Goal: Transaction & Acquisition: Purchase product/service

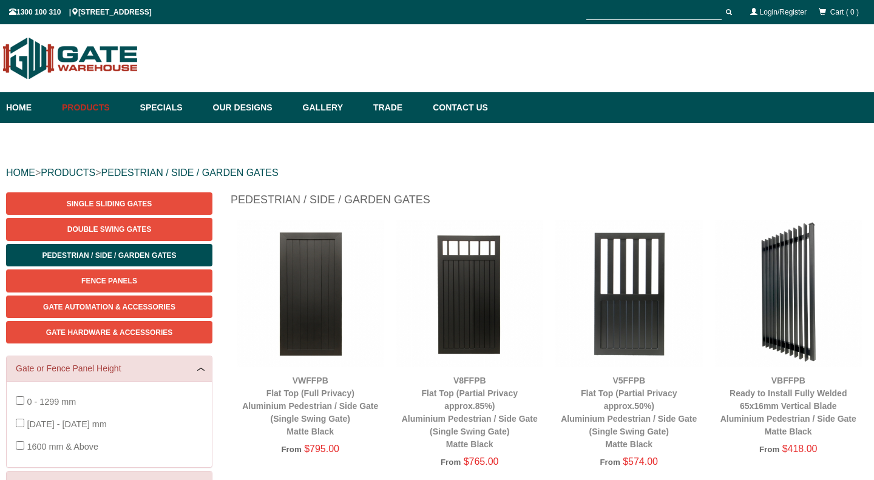
scroll to position [30, 0]
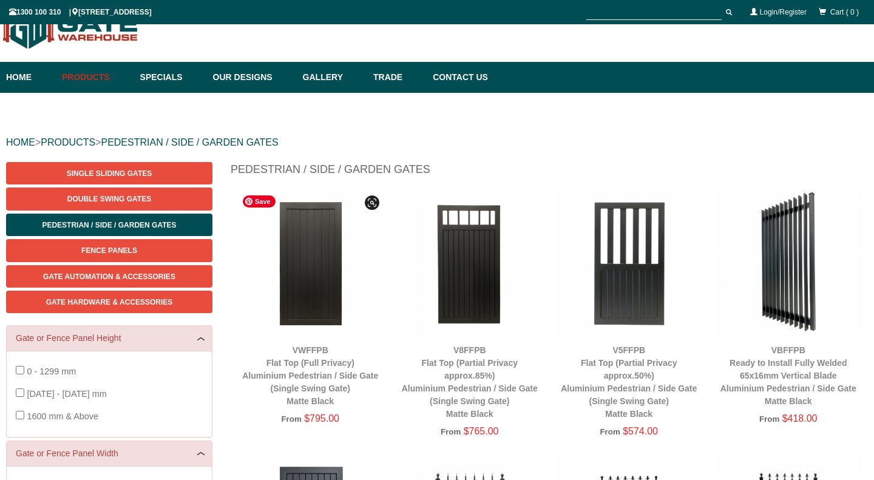
click at [314, 232] on img at bounding box center [310, 262] width 147 height 147
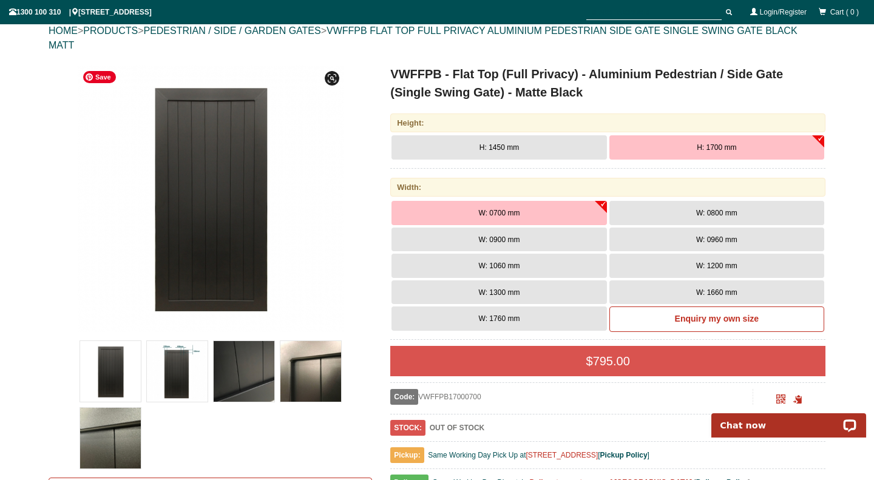
scroll to position [144, 0]
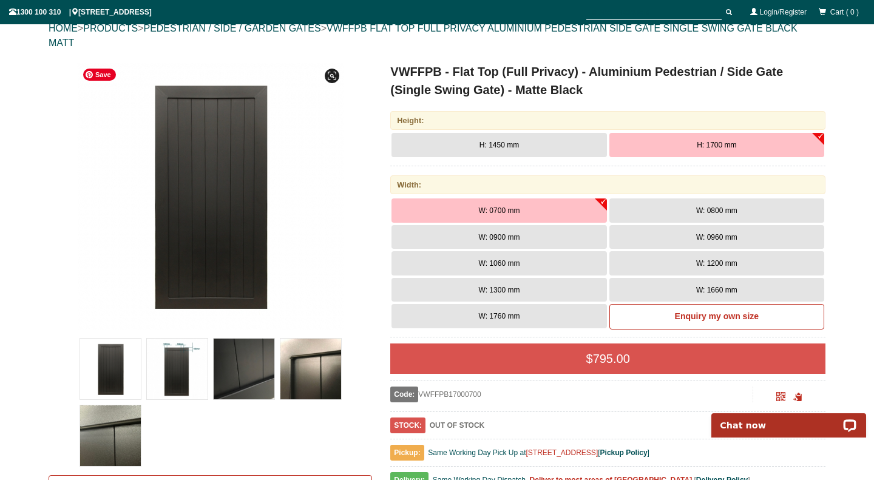
click at [232, 379] on img at bounding box center [244, 369] width 61 height 61
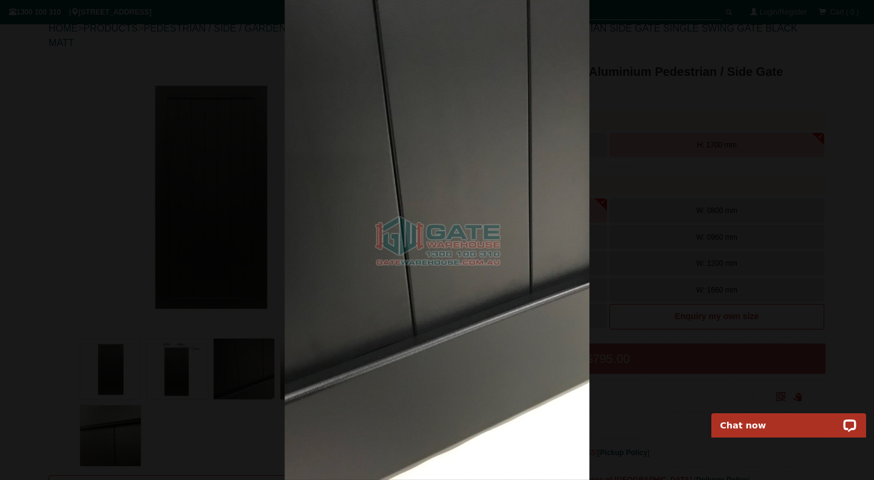
click at [59, 107] on div at bounding box center [437, 240] width 874 height 480
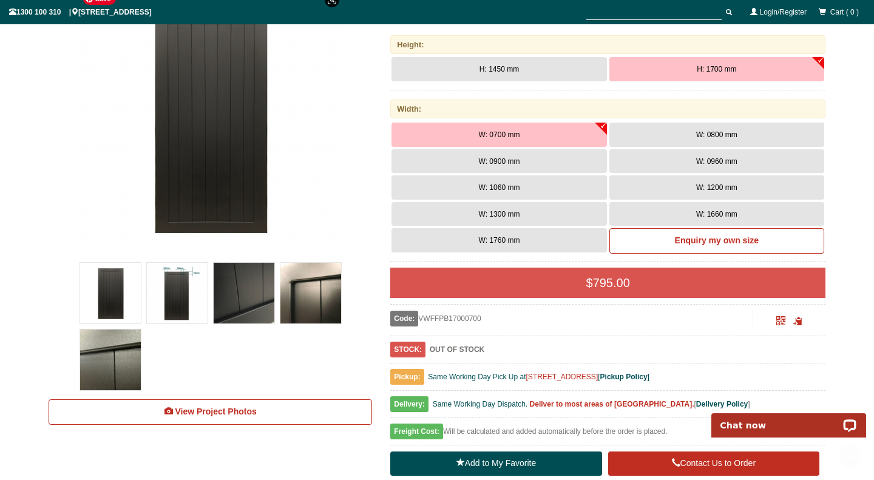
scroll to position [249, 0]
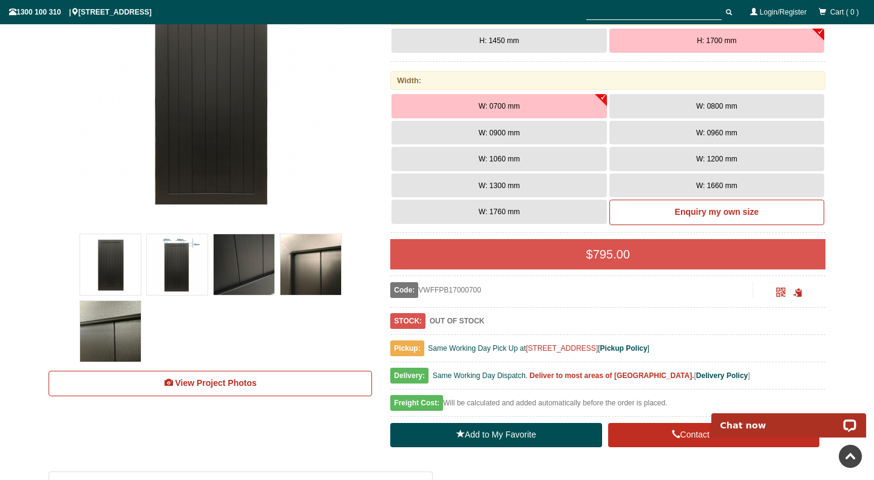
click at [246, 244] on img at bounding box center [244, 264] width 61 height 61
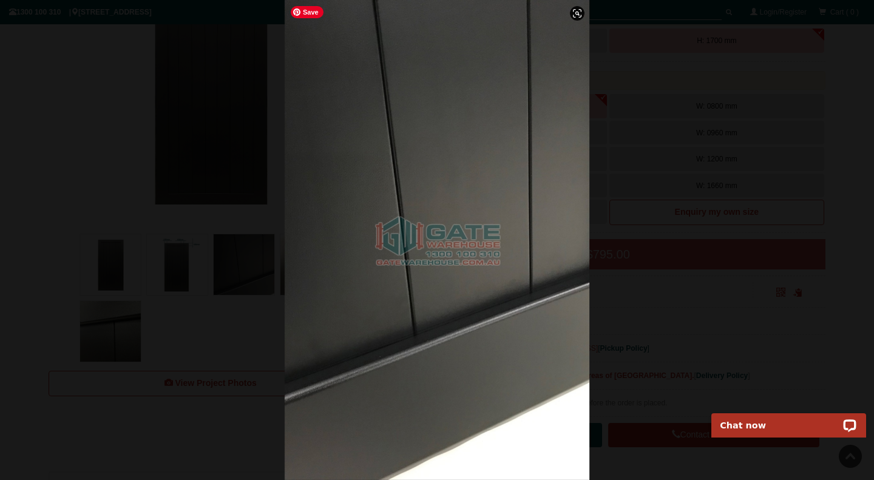
click at [470, 308] on img at bounding box center [437, 240] width 305 height 480
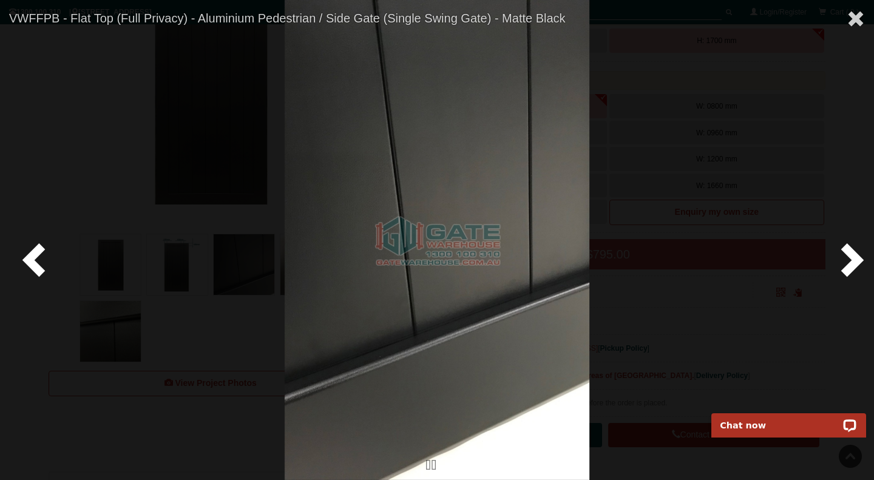
click at [852, 258] on span at bounding box center [849, 259] width 36 height 36
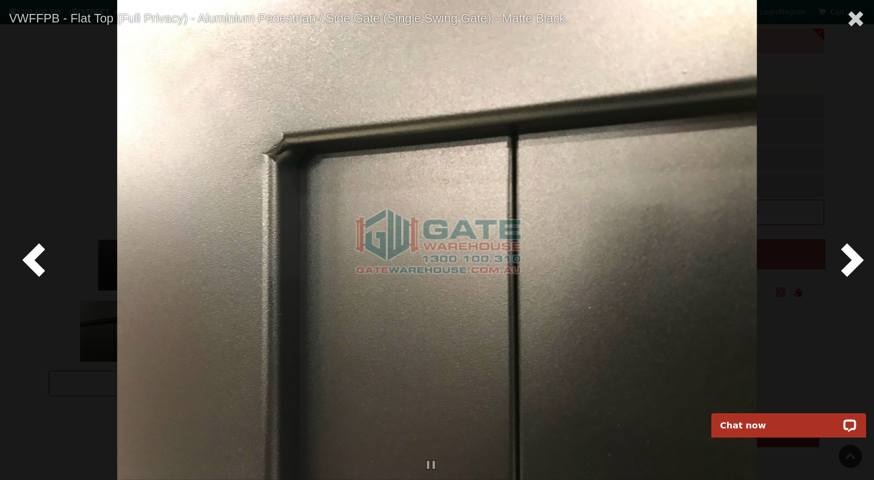
click at [852, 258] on span at bounding box center [849, 259] width 36 height 36
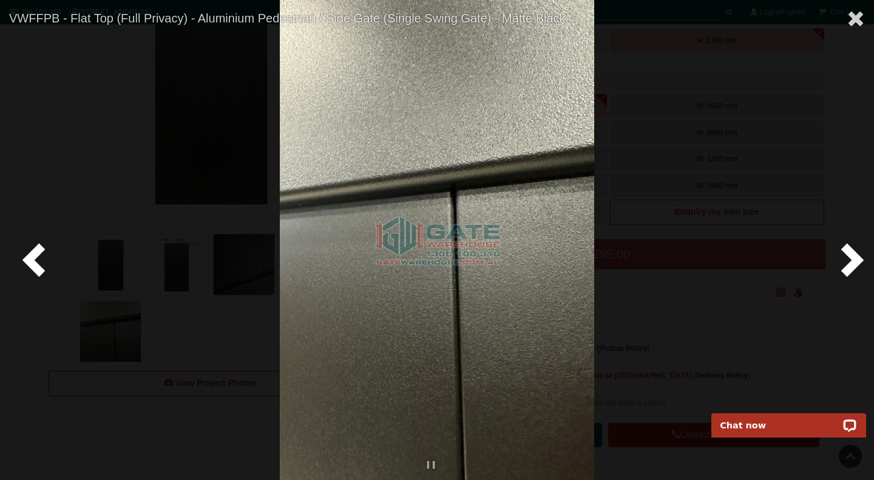
click at [852, 258] on span at bounding box center [849, 259] width 36 height 36
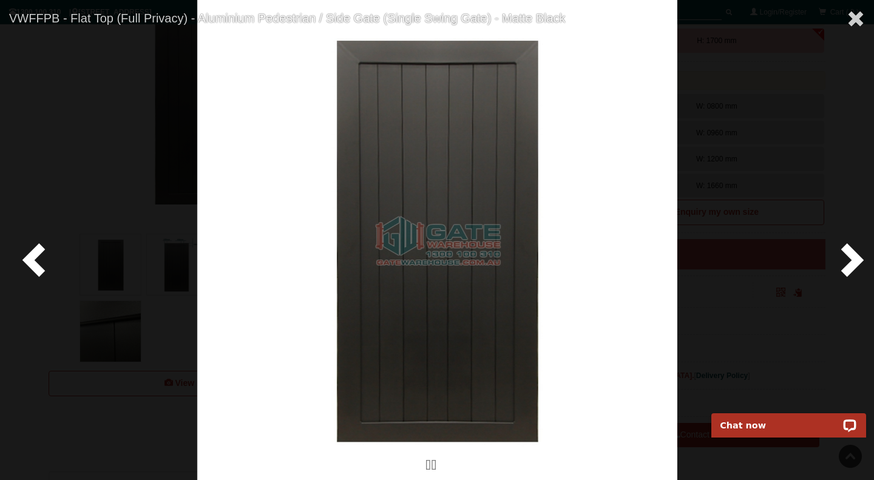
click at [852, 258] on span at bounding box center [849, 259] width 36 height 36
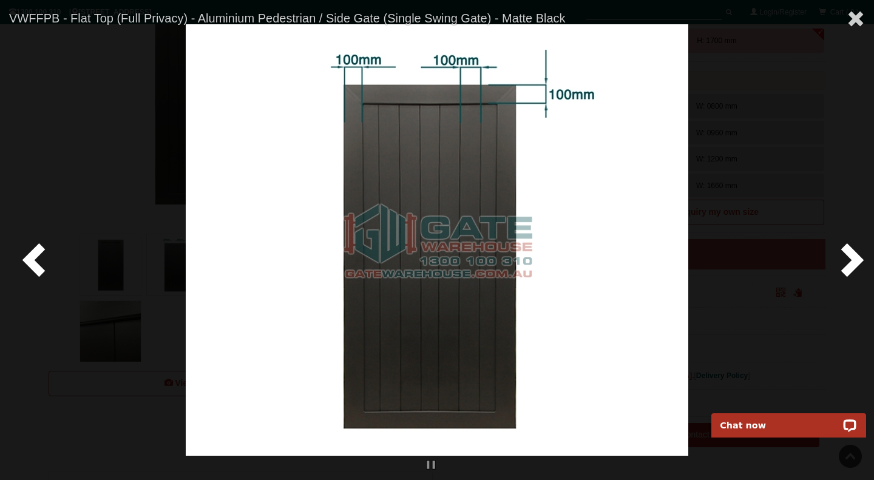
click at [852, 258] on span at bounding box center [849, 259] width 36 height 36
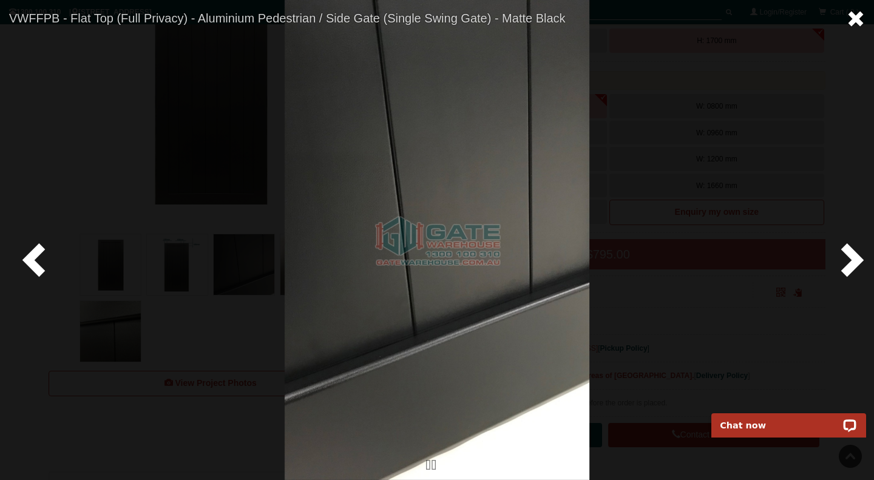
click at [856, 12] on span at bounding box center [855, 19] width 18 height 18
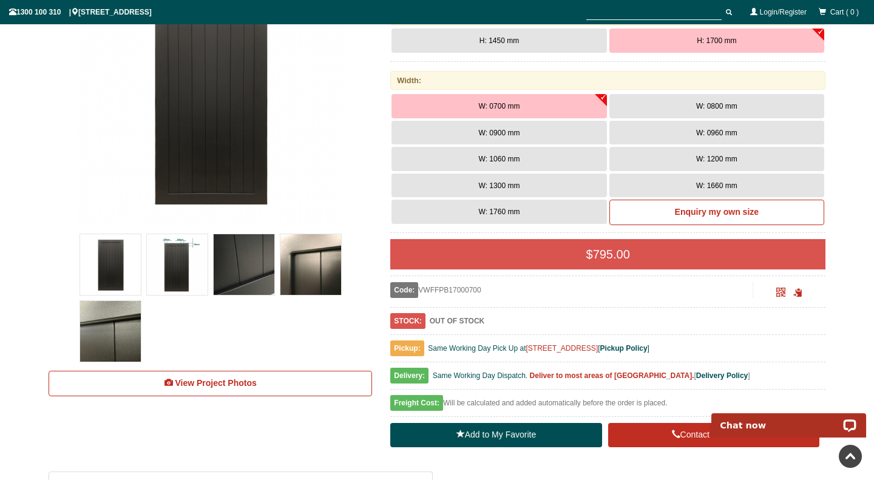
scroll to position [0, 0]
